Goal: Transaction & Acquisition: Purchase product/service

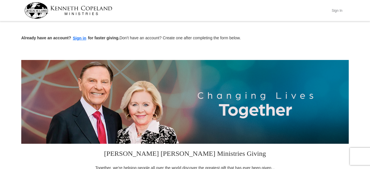
click at [338, 9] on button "Sign In" at bounding box center [336, 10] width 17 height 9
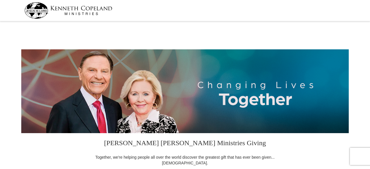
select select "NY"
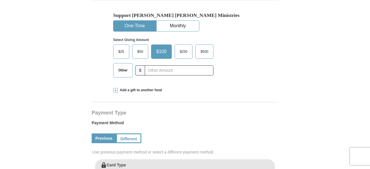
scroll to position [179, 0]
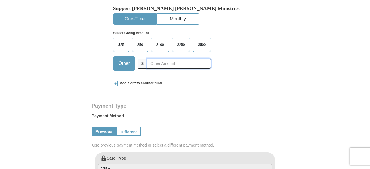
click at [151, 65] on input "text" at bounding box center [179, 64] width 64 height 10
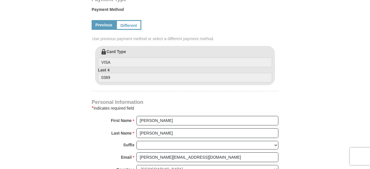
scroll to position [289, 0]
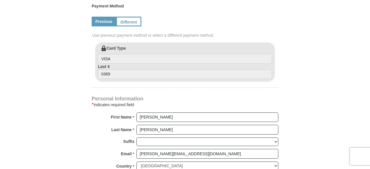
type input "181.00"
click at [148, 55] on input "VISA" at bounding box center [185, 59] width 174 height 10
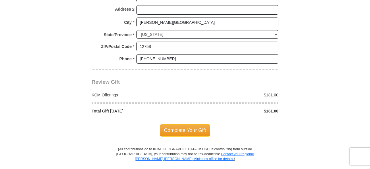
scroll to position [471, 0]
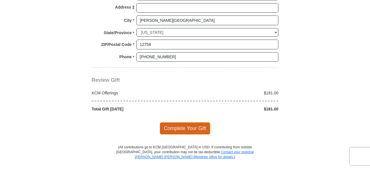
click at [189, 127] on span "Complete Your Gift" at bounding box center [185, 128] width 51 height 12
